Goal: Information Seeking & Learning: Check status

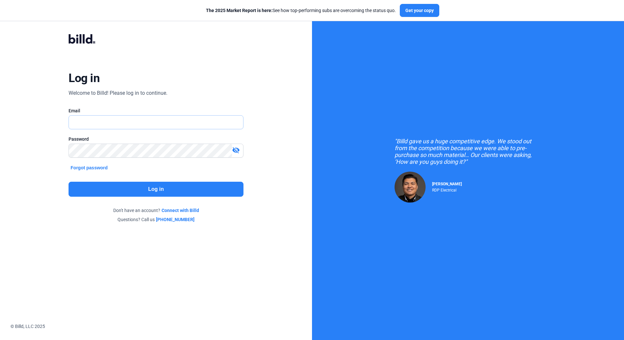
type input "[EMAIL_ADDRESS][DOMAIN_NAME]"
click at [147, 178] on div "Log in Welcome to Billd! Please log in to continue. Email [EMAIL_ADDRESS][DOMAI…" at bounding box center [156, 129] width 224 height 214
click at [153, 192] on button "Log in" at bounding box center [155, 189] width 174 height 15
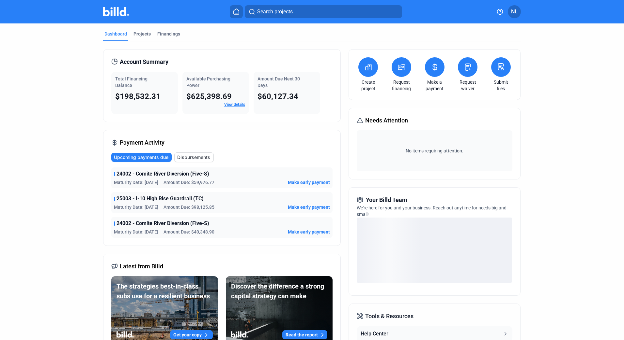
click at [173, 30] on mat-tab-group "Dashboard Projects Financings Account Summary Total Financing Balance $198,532.…" at bounding box center [311, 228] width 417 height 411
click at [174, 38] on div "Financings" at bounding box center [168, 36] width 25 height 10
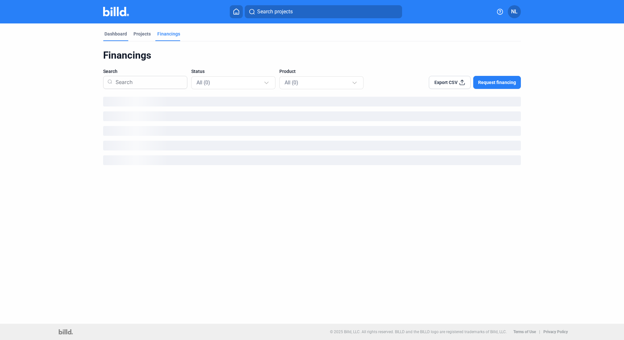
click at [112, 33] on div "Dashboard" at bounding box center [115, 34] width 23 height 7
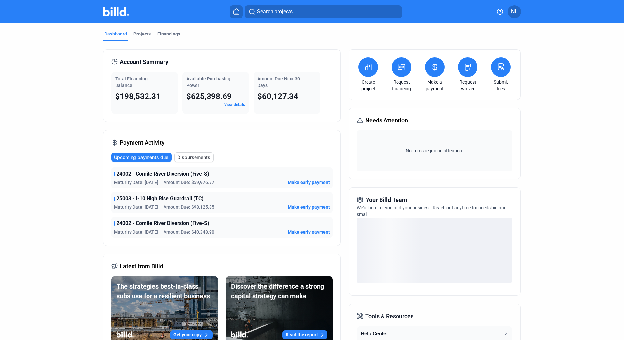
click at [224, 103] on link "View details" at bounding box center [234, 104] width 21 height 5
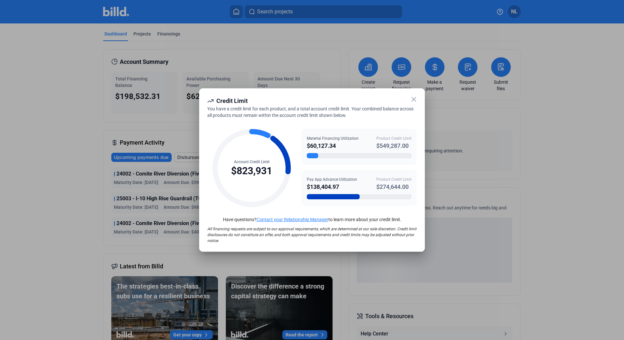
drag, startPoint x: 324, startPoint y: 182, endPoint x: 351, endPoint y: 184, distance: 26.8
click at [351, 184] on div "Pay App Advance Utilization $138,404.97" at bounding box center [332, 184] width 50 height 15
click at [351, 184] on div "$138,404.97" at bounding box center [332, 187] width 50 height 9
click at [381, 179] on div "Product Credit Limit" at bounding box center [393, 180] width 35 height 6
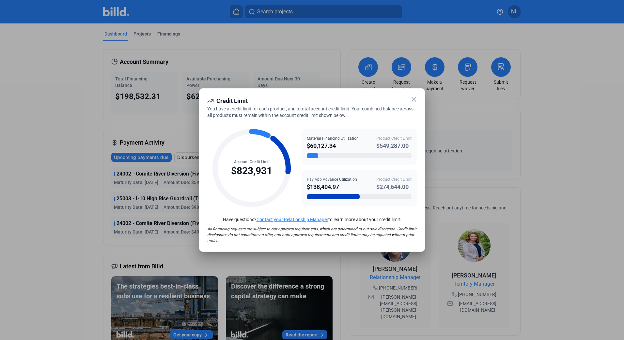
click at [401, 182] on div "Product Credit Limit" at bounding box center [393, 180] width 35 height 6
drag, startPoint x: 401, startPoint y: 182, endPoint x: 408, endPoint y: 181, distance: 6.9
click at [408, 180] on div "Product Credit Limit" at bounding box center [393, 180] width 35 height 6
click at [338, 177] on div "Pay App Advance Utilization" at bounding box center [332, 180] width 50 height 6
click at [330, 179] on div "Pay App Advance Utilization" at bounding box center [332, 180] width 50 height 6
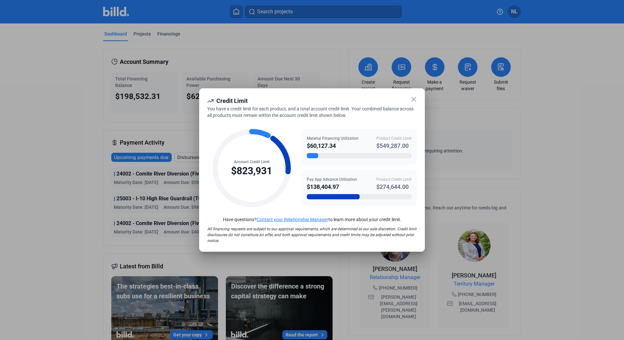
click at [351, 181] on div "Pay App Advance Utilization" at bounding box center [332, 180] width 50 height 6
click at [325, 182] on div "Pay App Advance Utilization" at bounding box center [332, 180] width 50 height 6
click at [313, 187] on div "$138,404.97" at bounding box center [332, 187] width 50 height 9
drag, startPoint x: 329, startPoint y: 187, endPoint x: 316, endPoint y: 189, distance: 12.8
click at [329, 187] on div "$138,404.97" at bounding box center [332, 187] width 50 height 9
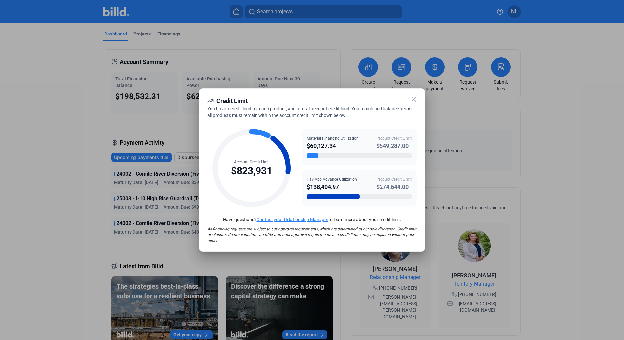
click at [315, 187] on div "$138,404.97" at bounding box center [332, 187] width 50 height 9
click at [321, 186] on div "$138,404.97" at bounding box center [332, 187] width 50 height 9
click at [410, 99] on icon at bounding box center [414, 100] width 8 height 8
